Goal: Information Seeking & Learning: Learn about a topic

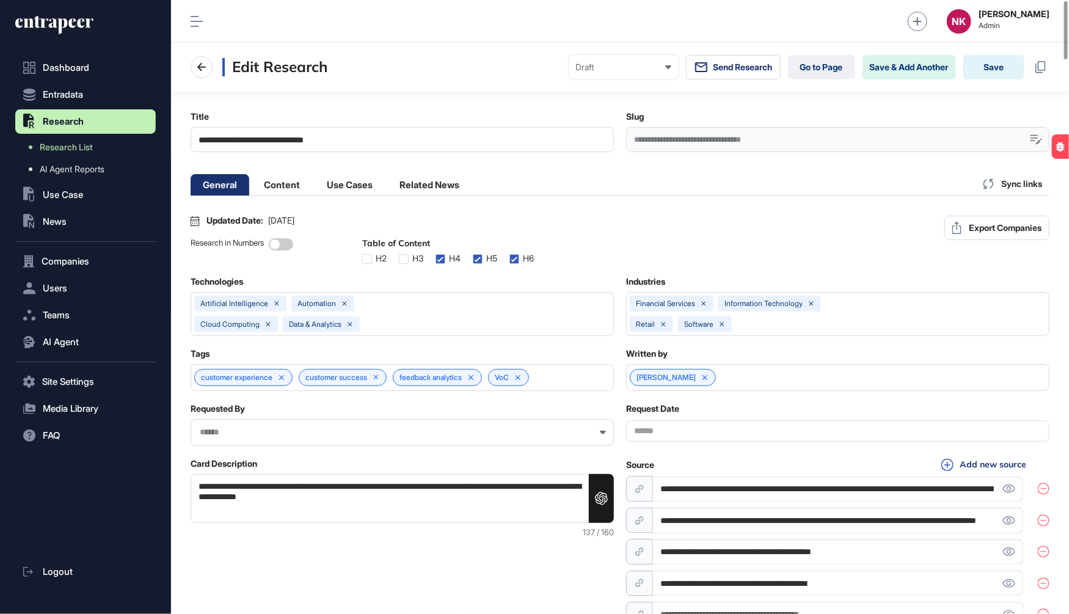
scroll to position [0, 5]
click at [809, 70] on link "Go to Page" at bounding box center [821, 67] width 67 height 24
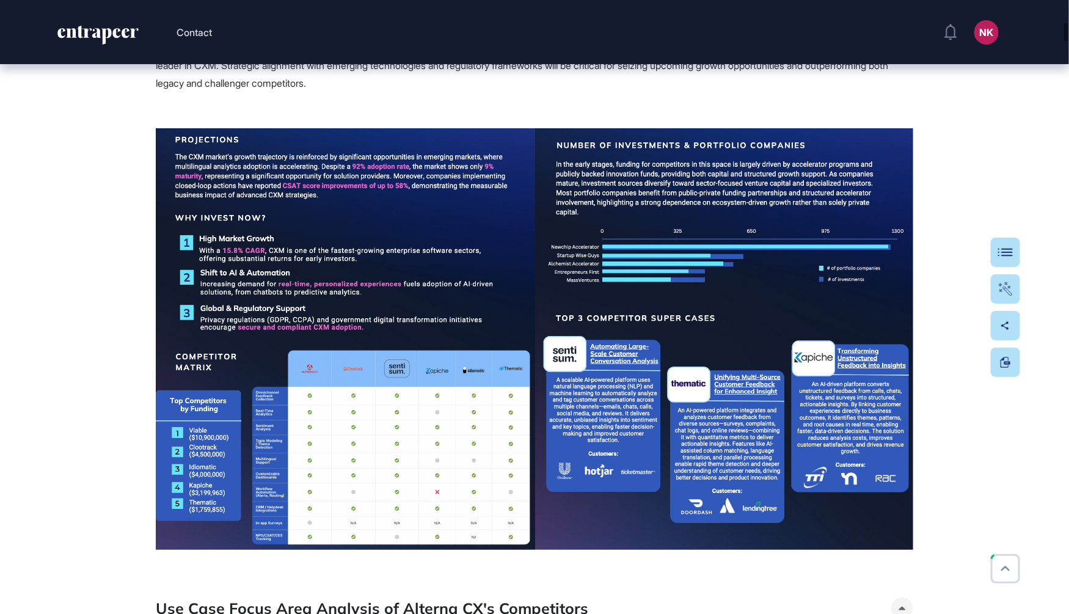
scroll to position [2157, 0]
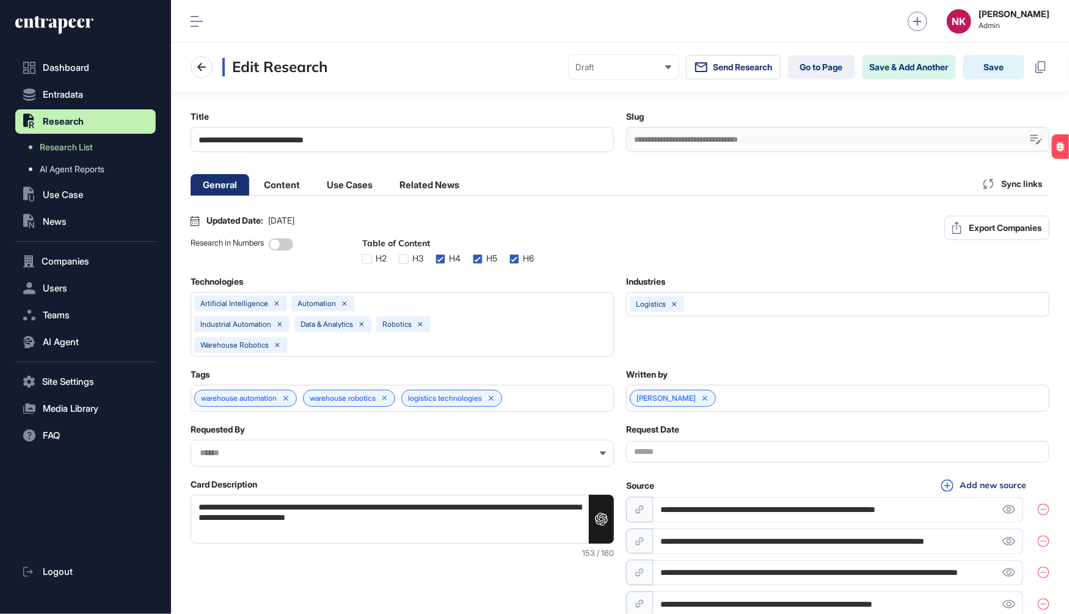
scroll to position [0, 5]
click at [819, 66] on link "Go to Page" at bounding box center [821, 67] width 67 height 24
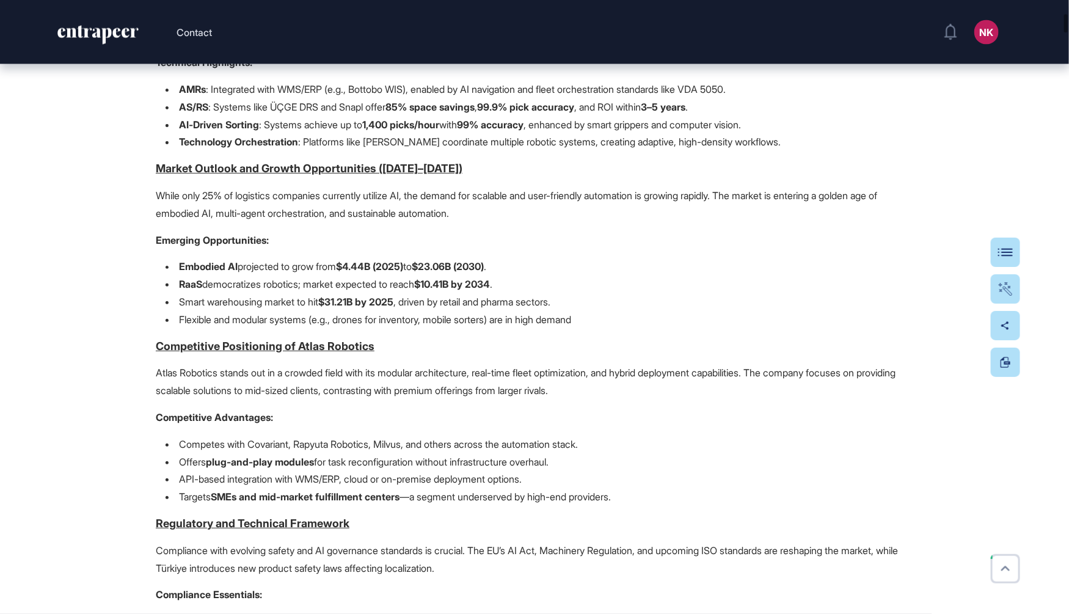
scroll to position [1021, 0]
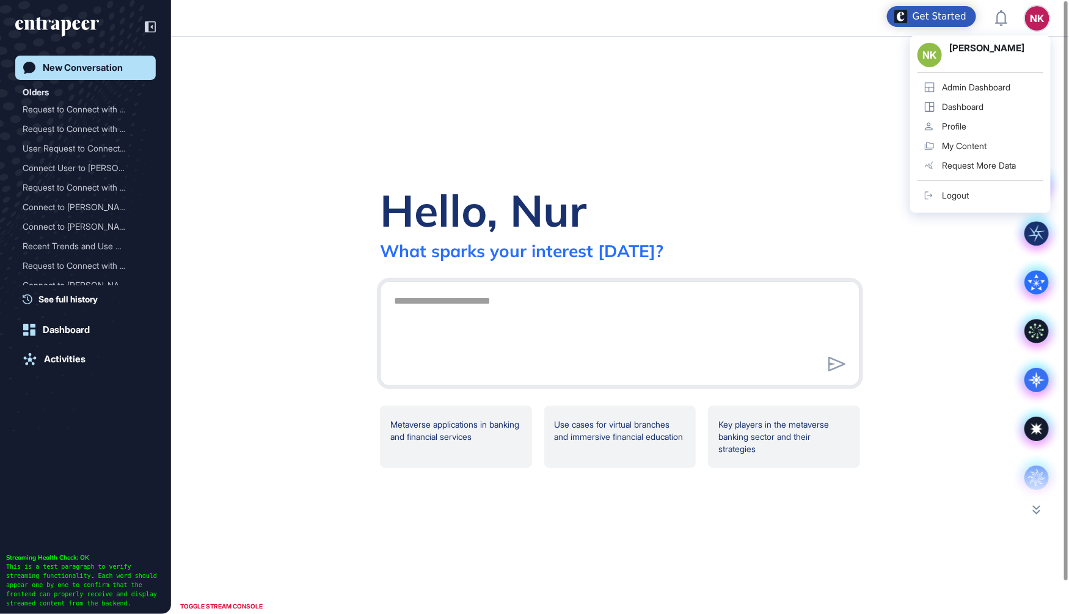
click at [998, 85] on div "Admin Dashboard" at bounding box center [976, 87] width 68 height 10
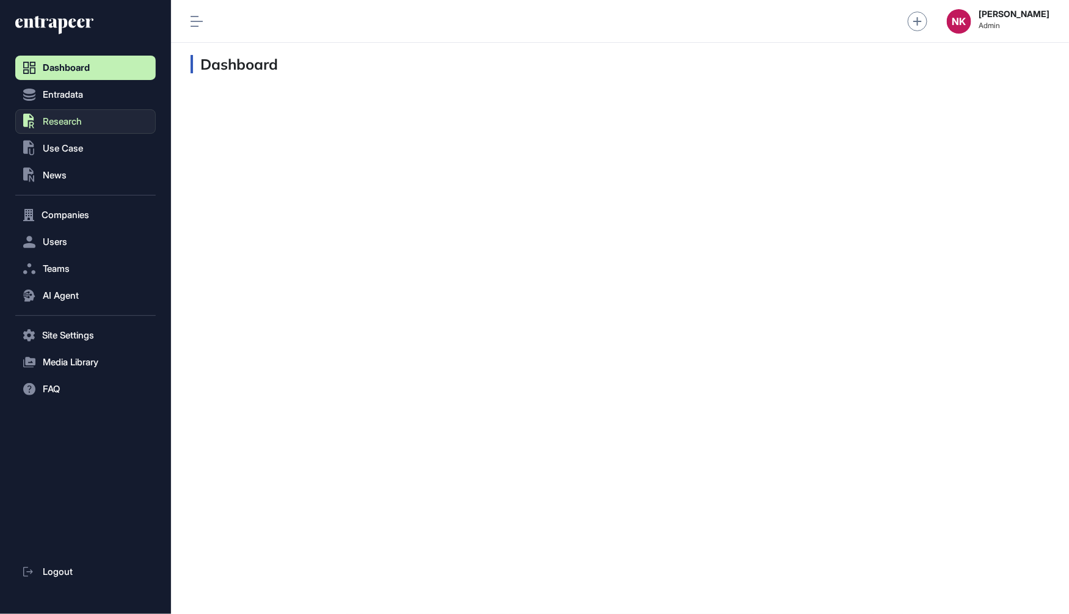
click at [82, 123] on span "Research" at bounding box center [62, 122] width 39 height 10
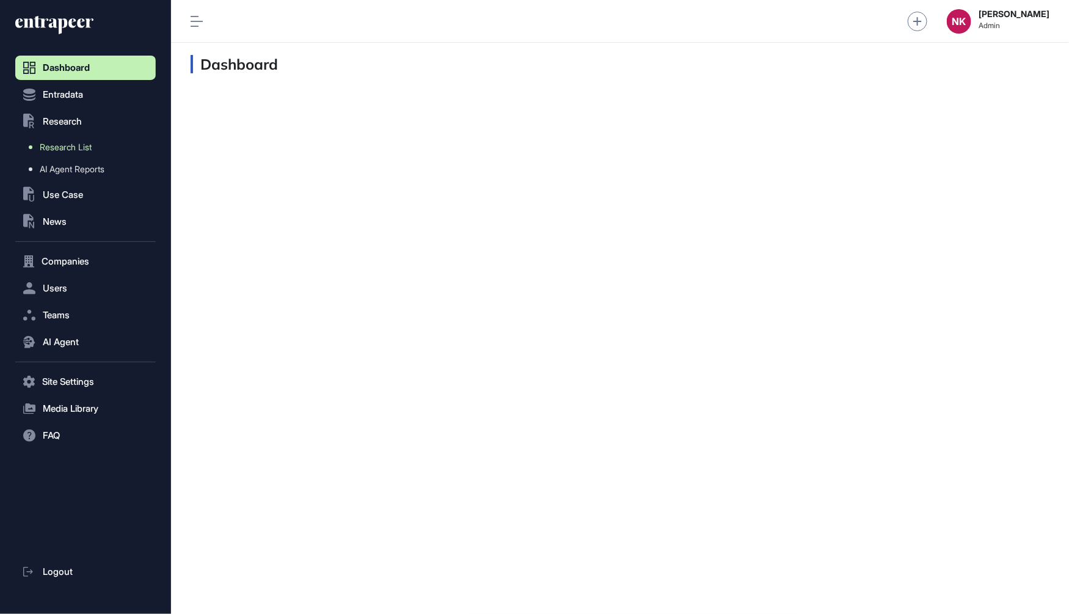
click at [73, 149] on span "Research List" at bounding box center [66, 147] width 52 height 10
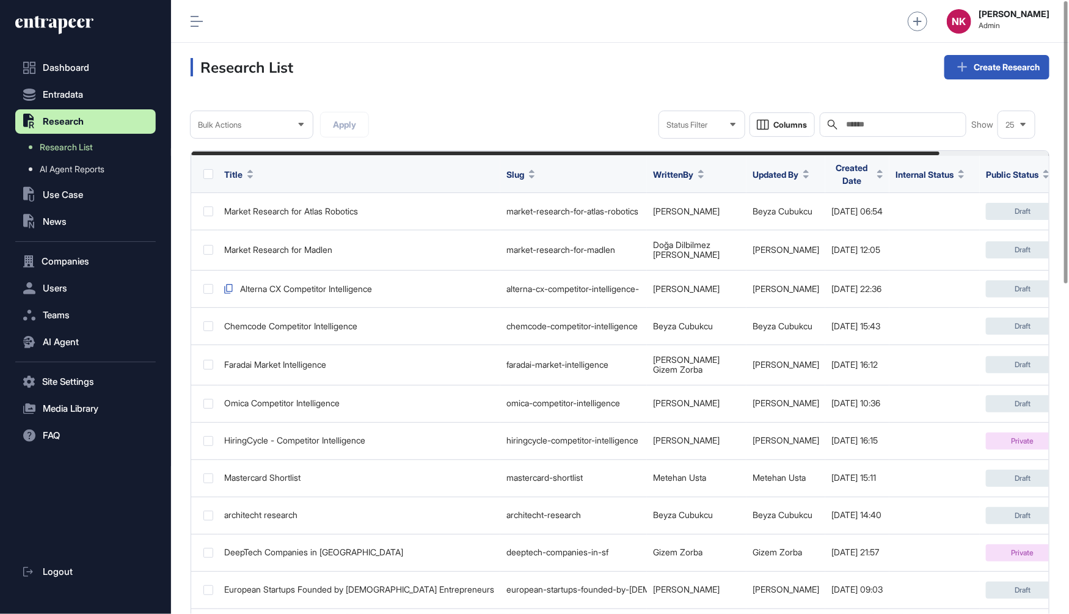
click at [872, 117] on div "Search" at bounding box center [892, 124] width 147 height 24
click at [871, 122] on input "text" at bounding box center [902, 125] width 114 height 10
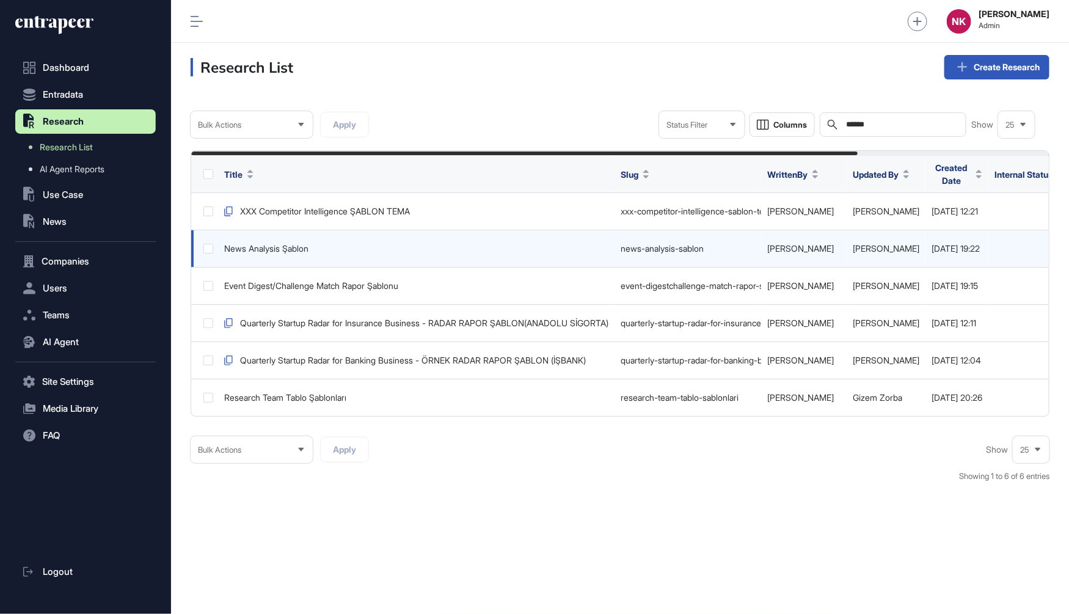
scroll to position [0, 247]
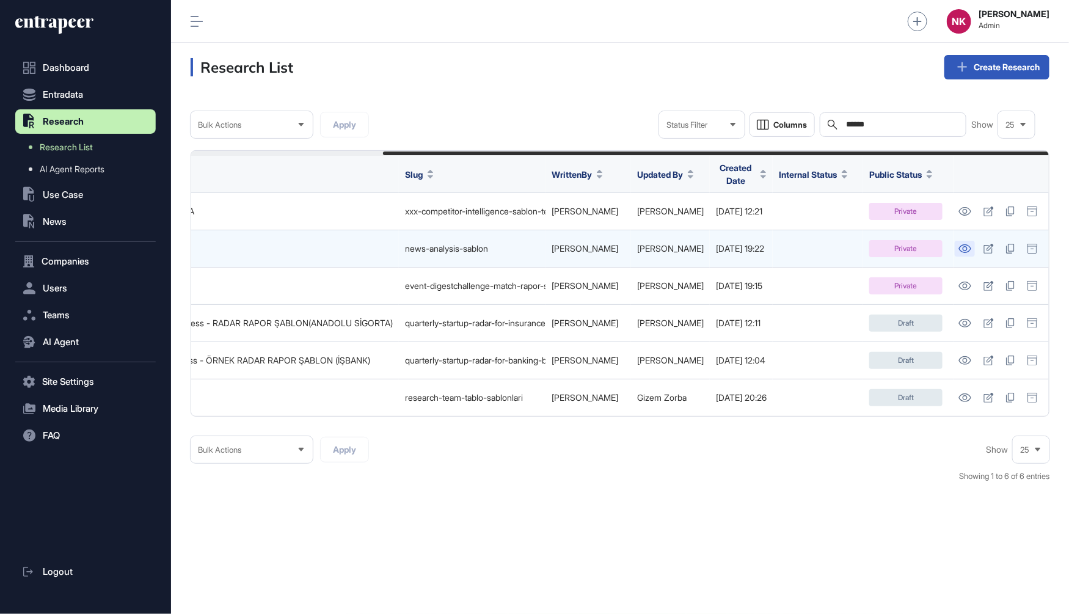
type input "******"
click at [963, 244] on icon at bounding box center [965, 248] width 12 height 9
click at [986, 244] on icon at bounding box center [989, 249] width 10 height 10
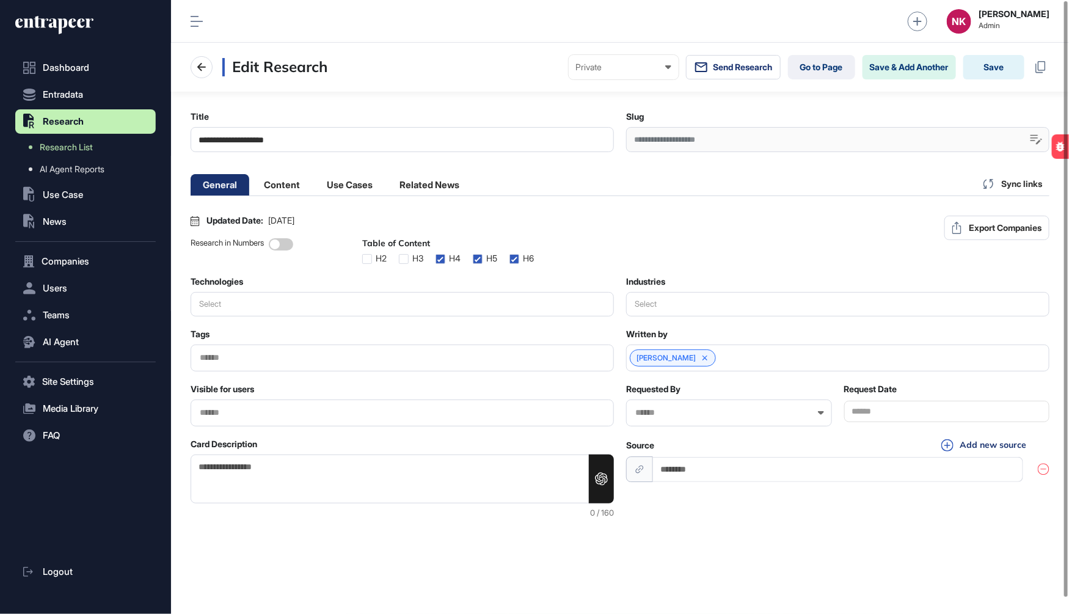
scroll to position [16, 0]
click at [218, 416] on input "text" at bounding box center [401, 412] width 407 height 10
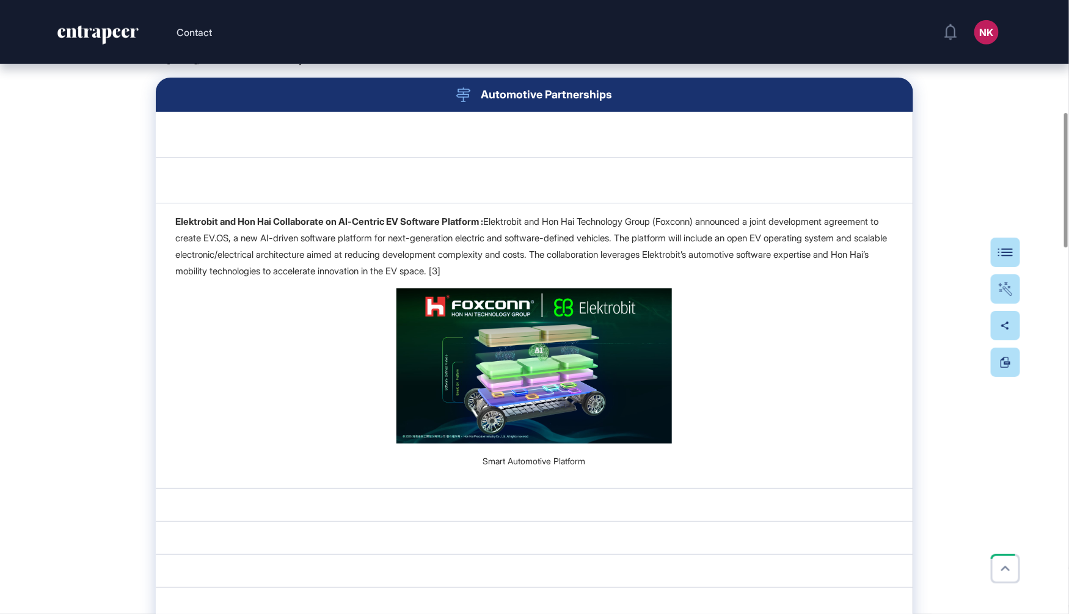
scroll to position [594, 0]
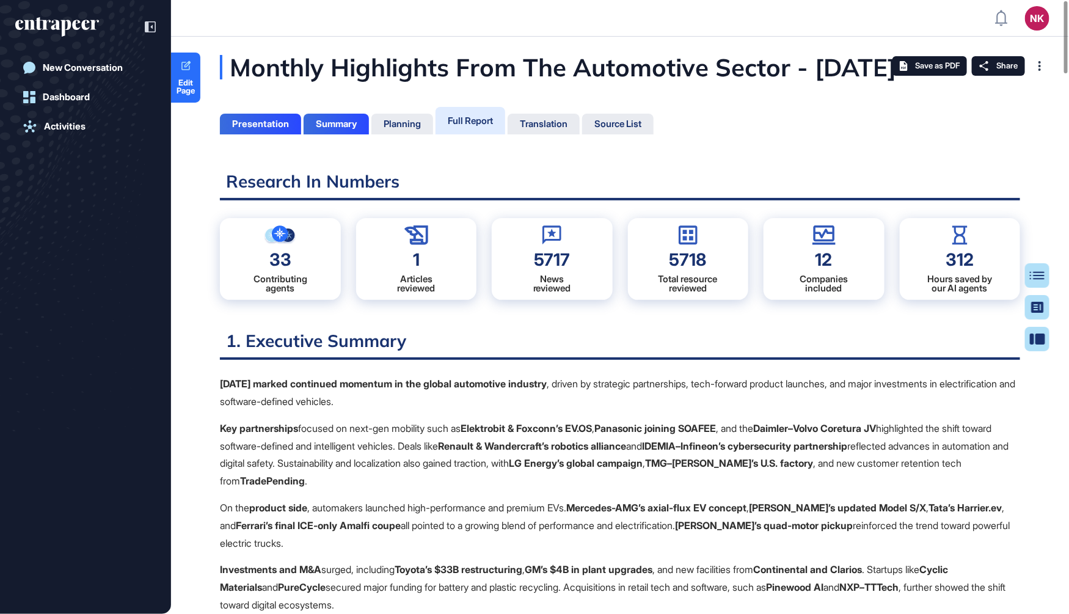
scroll to position [552, 2]
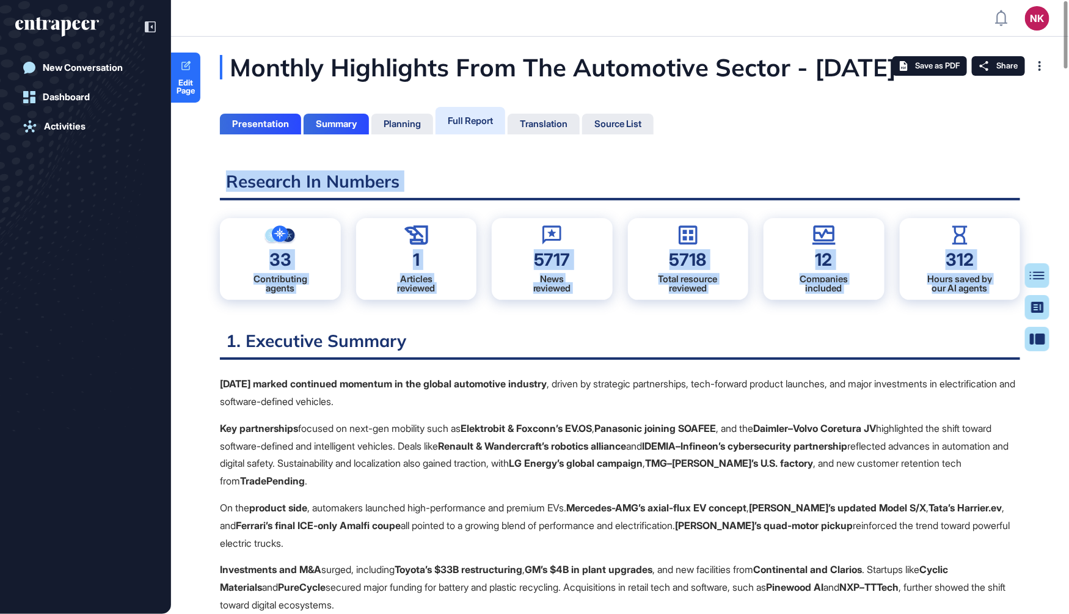
drag, startPoint x: 200, startPoint y: 202, endPoint x: 878, endPoint y: 351, distance: 694.0
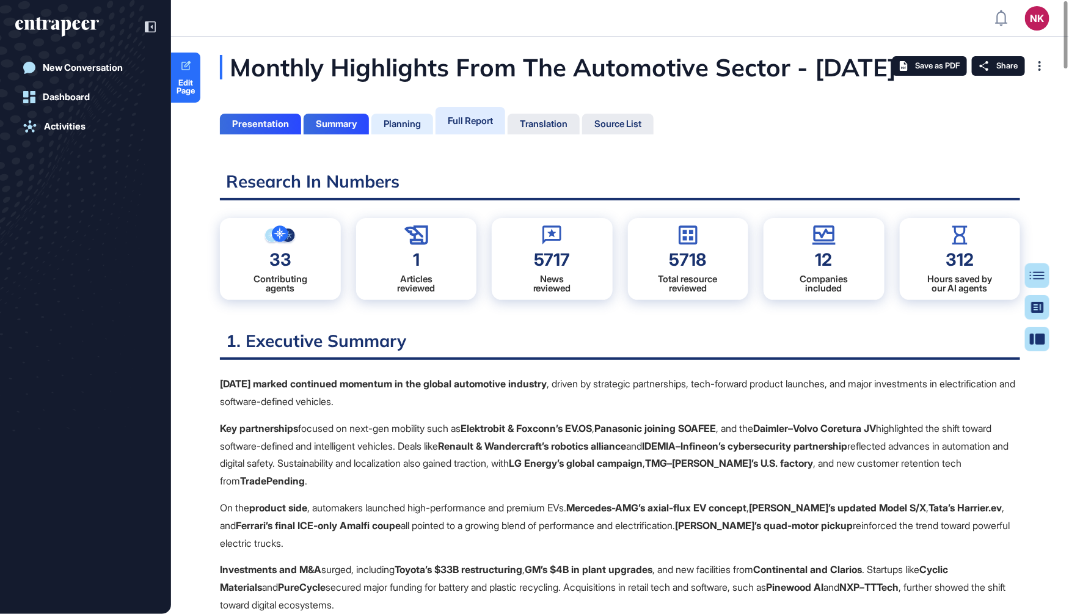
click at [403, 129] on div "Planning" at bounding box center [401, 123] width 37 height 11
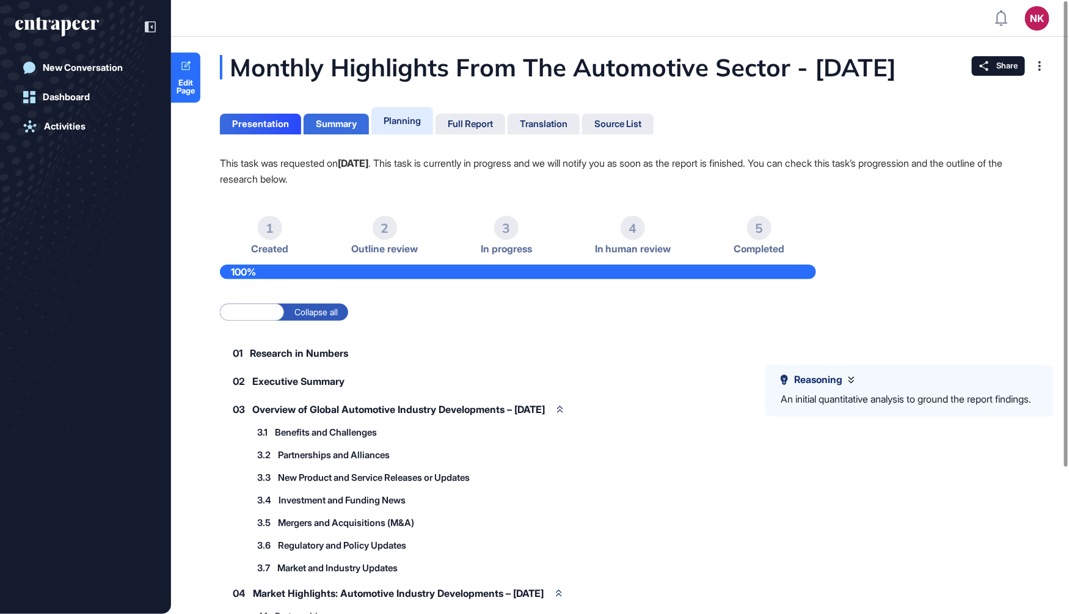
click at [346, 129] on div "Summary" at bounding box center [336, 123] width 41 height 11
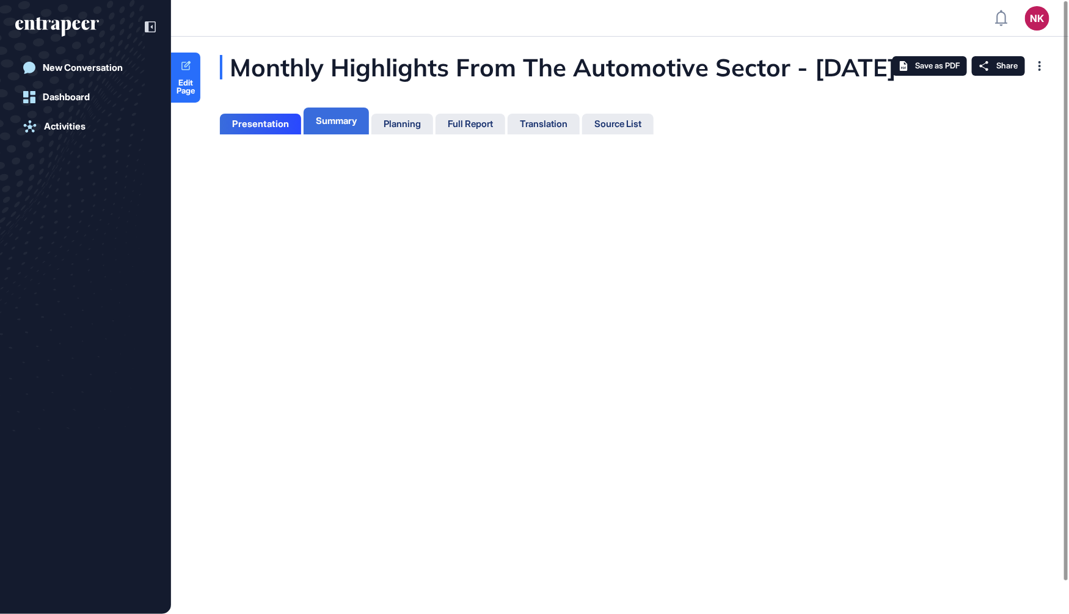
scroll to position [5, 0]
click at [277, 129] on div "Presentation" at bounding box center [260, 123] width 57 height 11
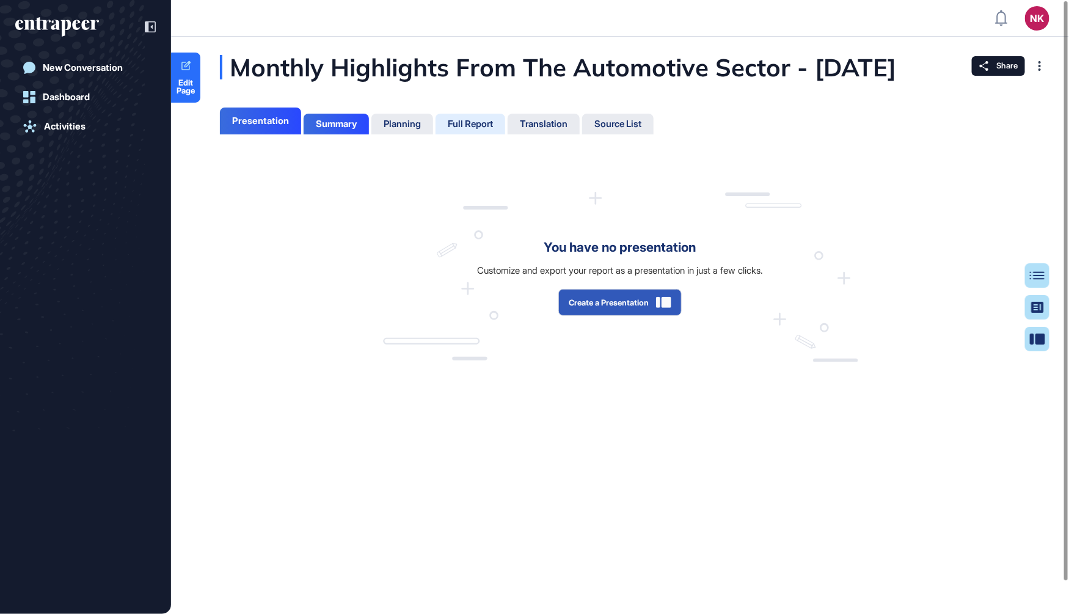
scroll to position [5, 0]
click at [477, 129] on div "Full Report" at bounding box center [470, 123] width 45 height 11
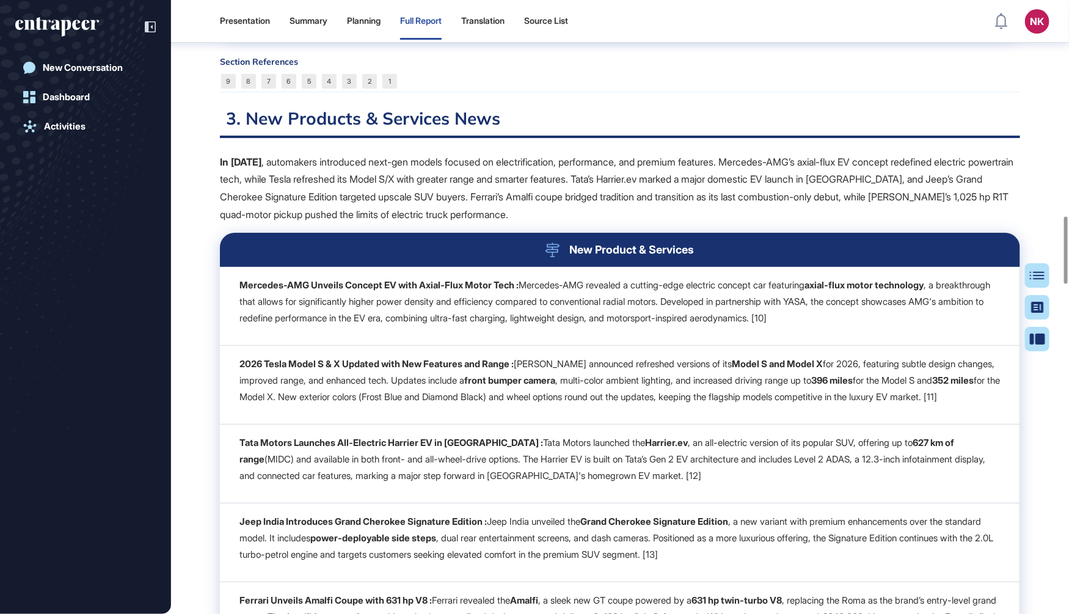
scroll to position [1962, 0]
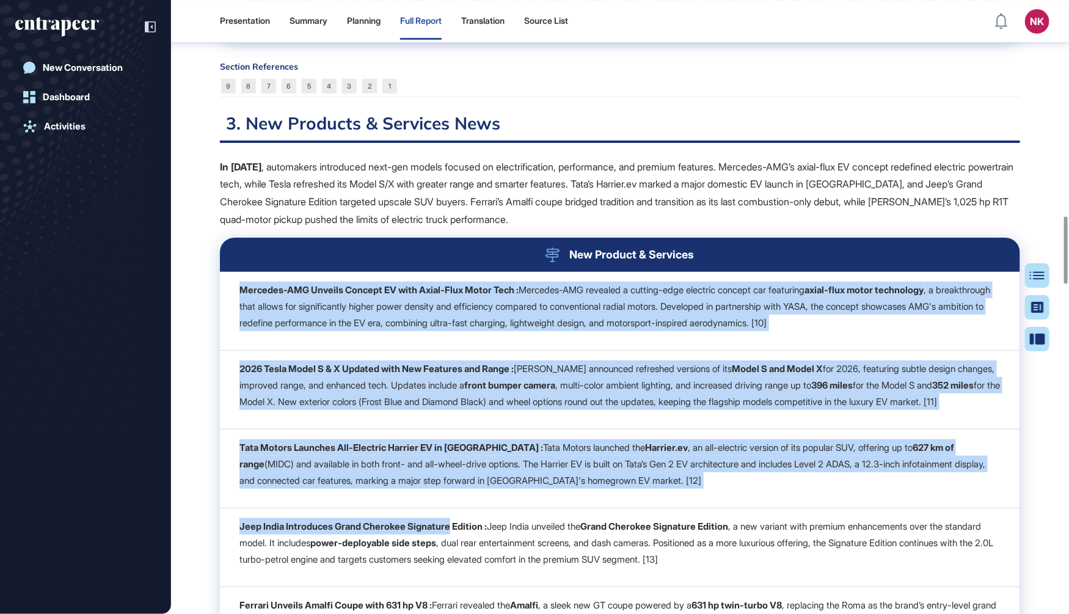
drag, startPoint x: 240, startPoint y: 325, endPoint x: 457, endPoint y: 589, distance: 341.4
click at [457, 589] on tbody "Mercedes-AMG Unveils Concept EV with Axial-Flux Motor Tech : Mercedes-AMG revea…" at bounding box center [620, 508] width 800 height 472
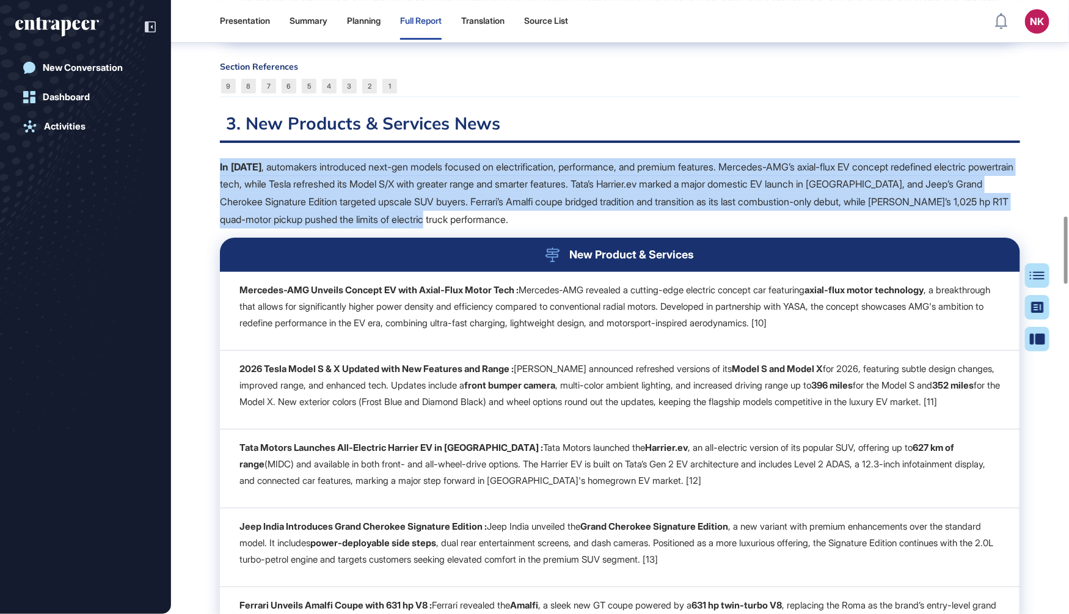
drag, startPoint x: 575, startPoint y: 261, endPoint x: 212, endPoint y: 203, distance: 367.3
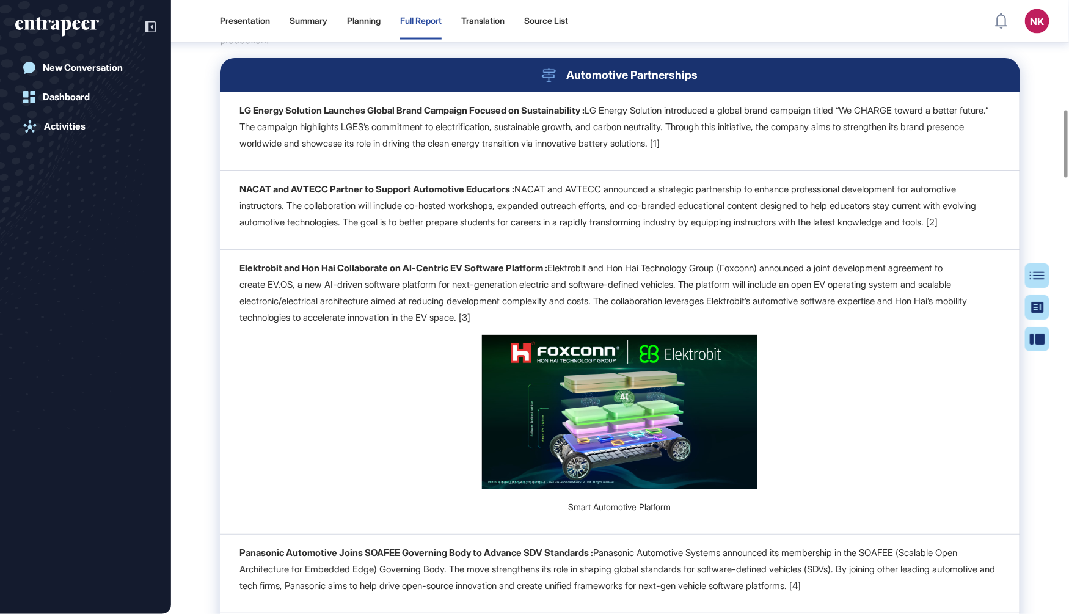
scroll to position [1001, 0]
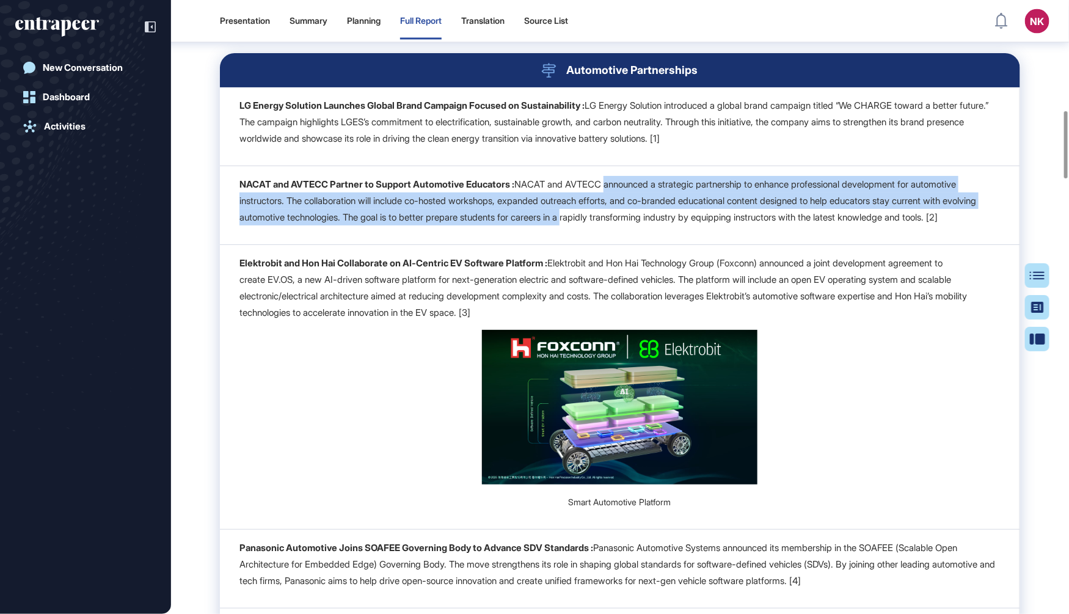
drag, startPoint x: 620, startPoint y: 241, endPoint x: 616, endPoint y: 206, distance: 35.1
click at [616, 205] on p "NACAT and AVTECC Partner to Support Automotive Educators : NACAT and AVTECC ann…" at bounding box center [619, 200] width 760 height 49
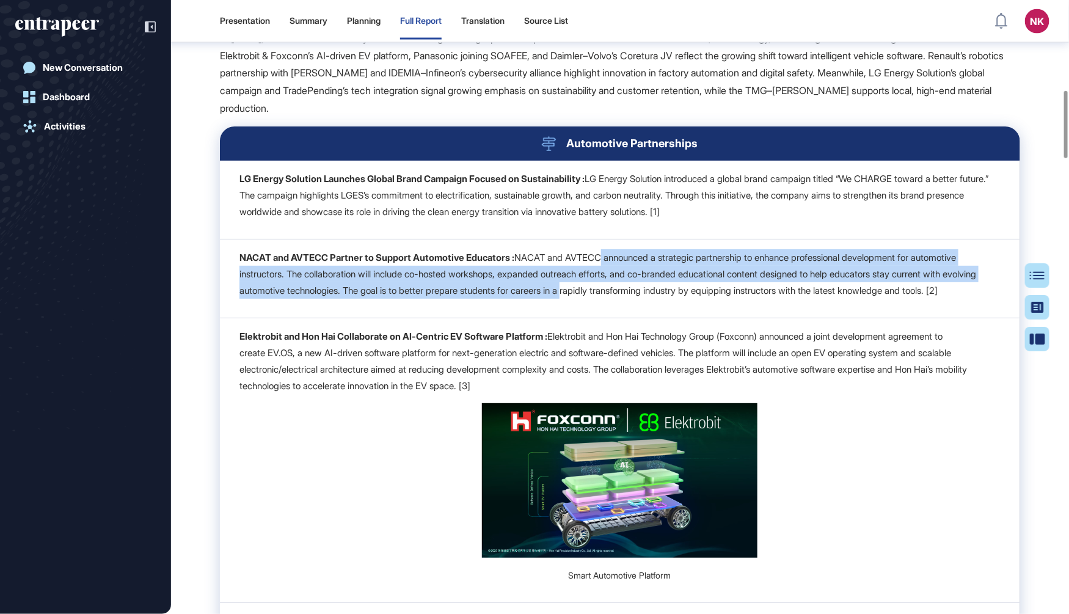
scroll to position [741, 0]
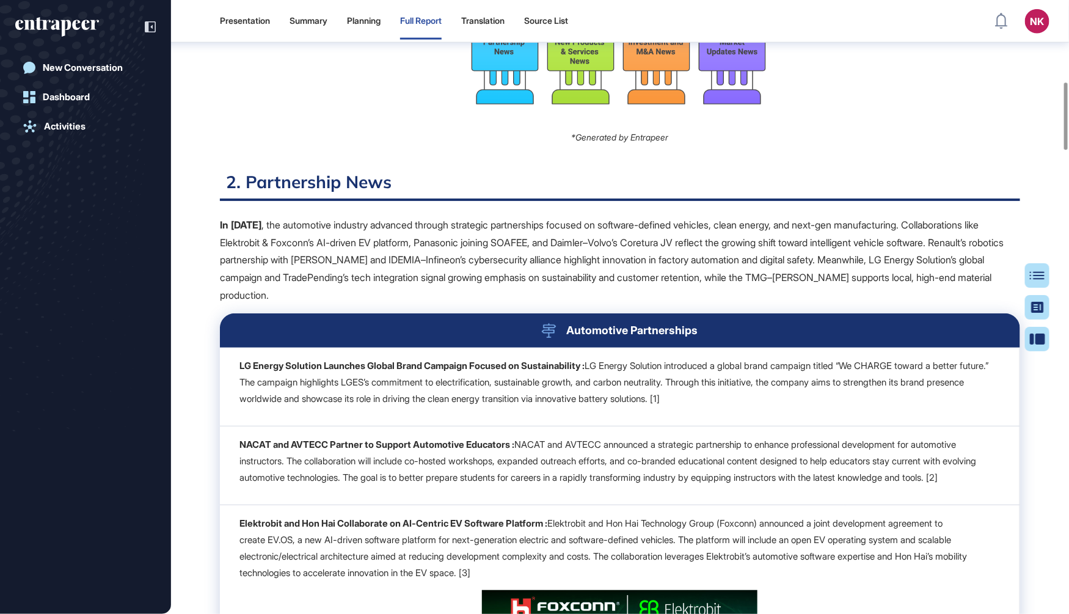
click at [608, 405] on p "LG Energy Solution Launches Global Brand Campaign Focused on Sustainability : L…" at bounding box center [619, 381] width 760 height 49
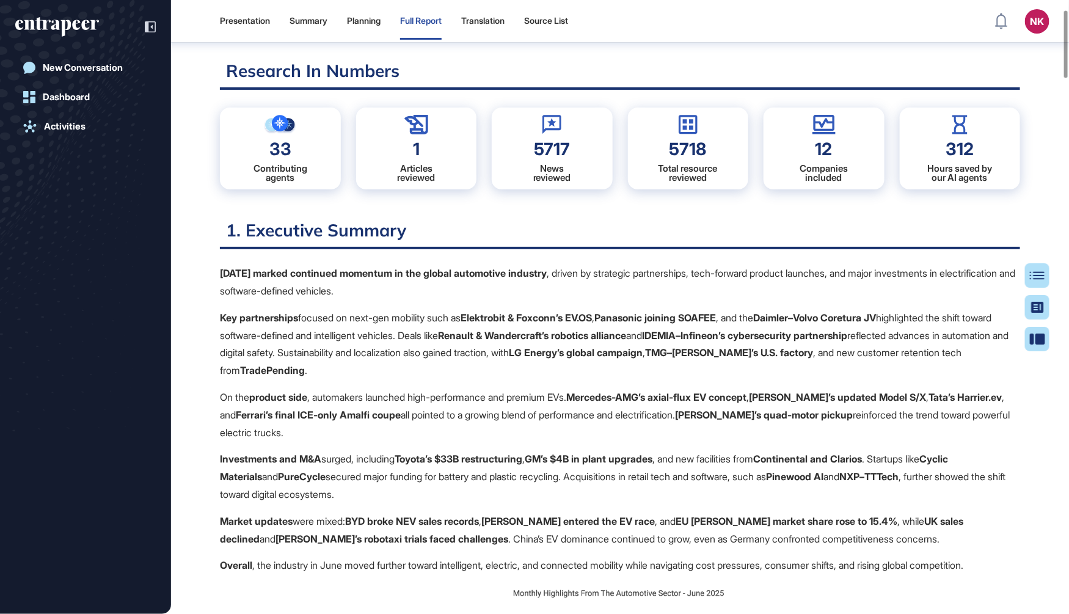
scroll to position [0, 0]
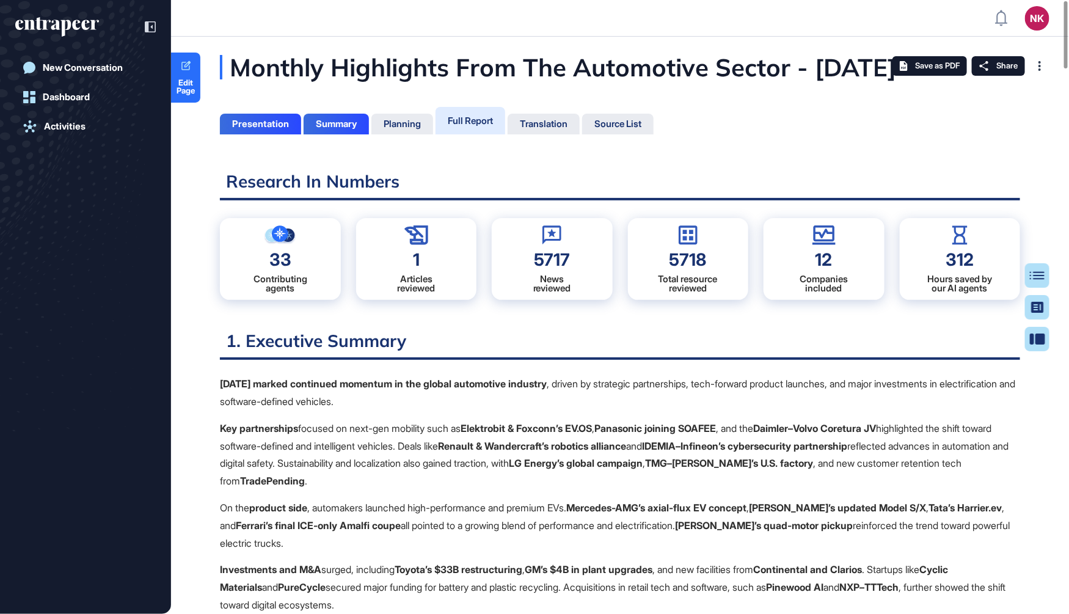
drag, startPoint x: 292, startPoint y: 109, endPoint x: 232, endPoint y: 70, distance: 71.8
click at [288, 79] on div "Monthly Highlights From The Automotive Sector - [DATE]" at bounding box center [619, 67] width 798 height 24
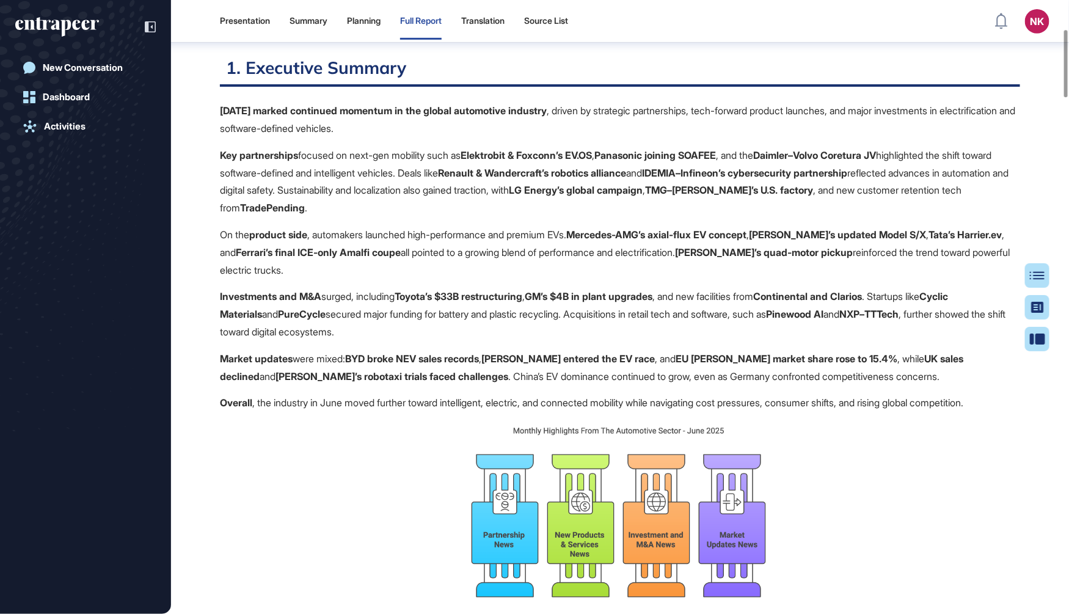
scroll to position [273, 0]
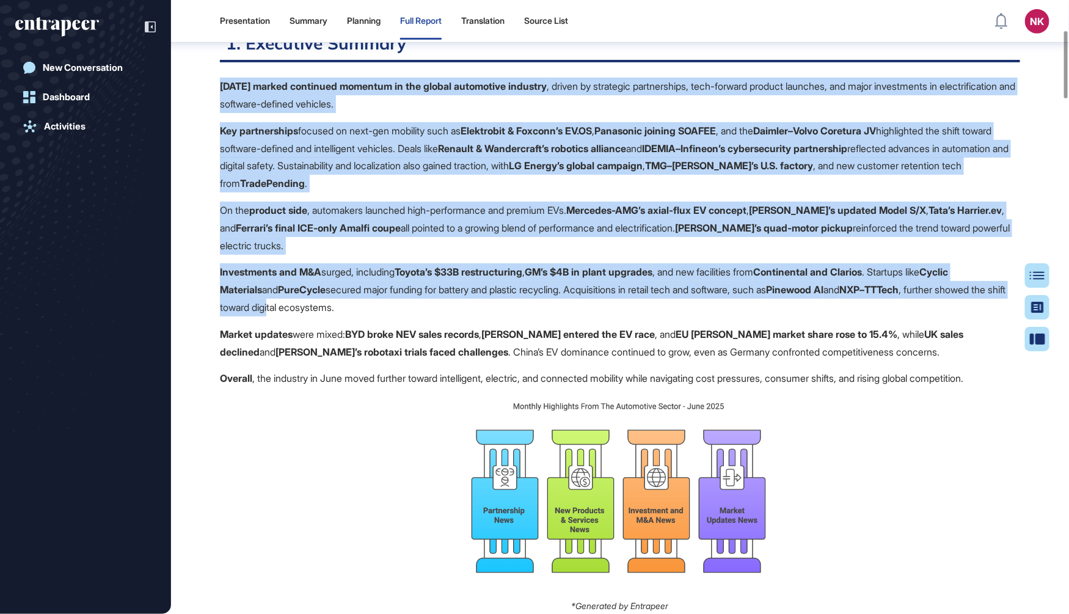
drag, startPoint x: 221, startPoint y: 113, endPoint x: 347, endPoint y: 329, distance: 249.6
click at [347, 329] on div "[DATE] marked continued momentum in the global automotive industry , driven by …" at bounding box center [620, 346] width 800 height 537
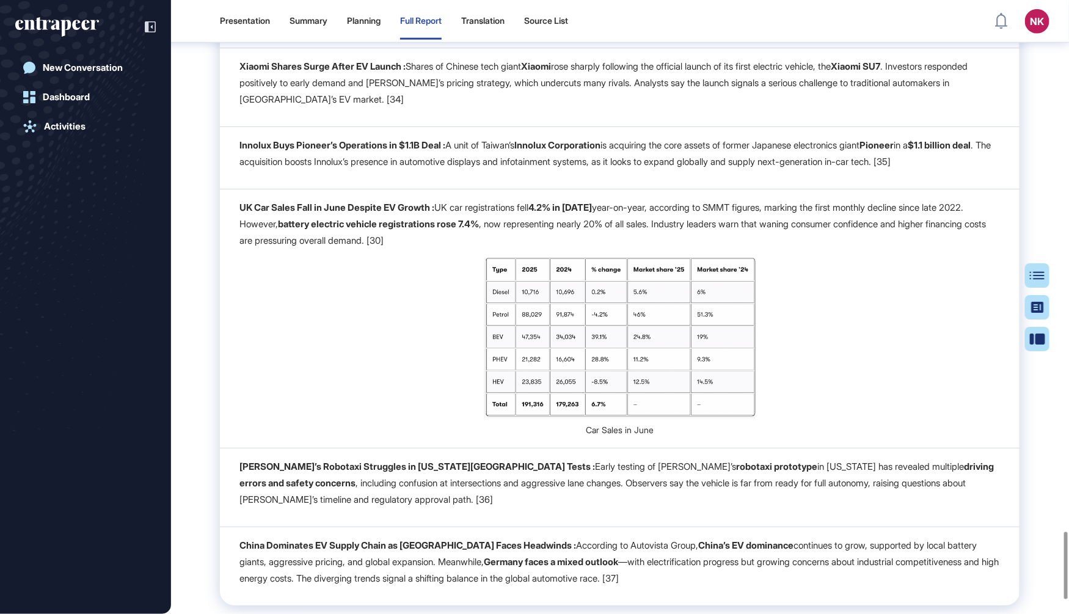
scroll to position [4957, 0]
